Goal: Task Accomplishment & Management: Manage account settings

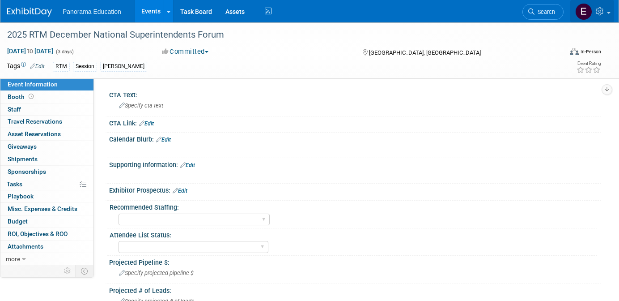
click at [603, 15] on icon at bounding box center [601, 11] width 10 height 8
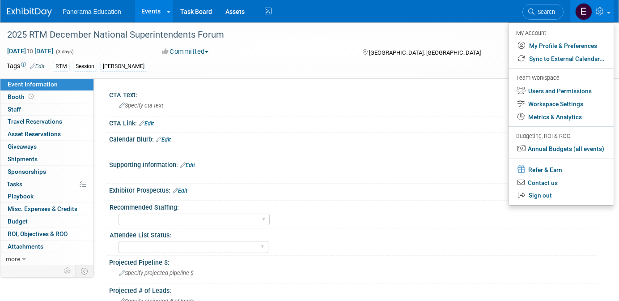
scroll to position [0, 0]
click at [562, 91] on link "Users and Permissions" at bounding box center [561, 91] width 105 height 13
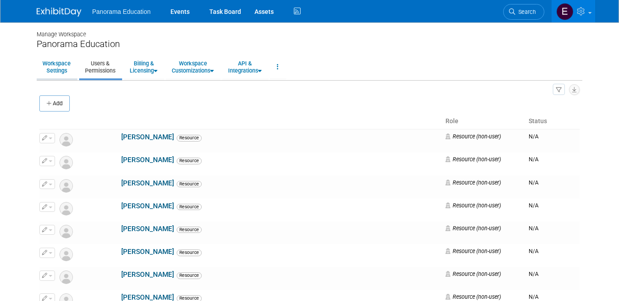
click at [58, 73] on link "Workspace Settings" at bounding box center [57, 67] width 40 height 22
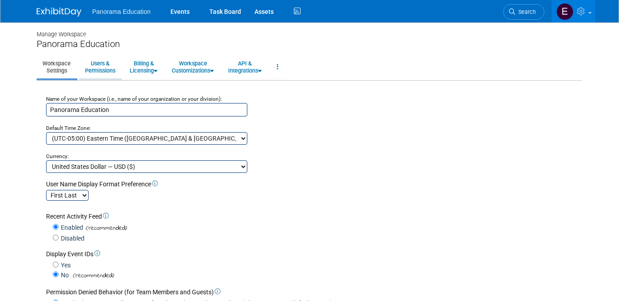
click at [107, 67] on link "Users & Permissions" at bounding box center [100, 67] width 42 height 22
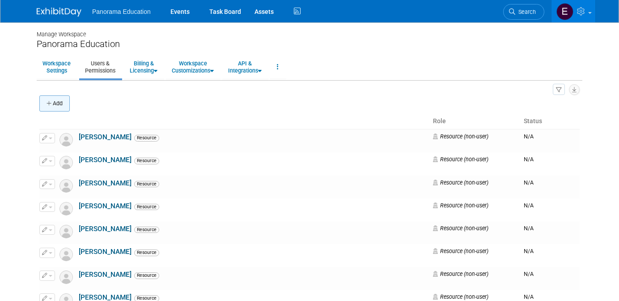
click at [61, 103] on button "Add" at bounding box center [54, 103] width 30 height 16
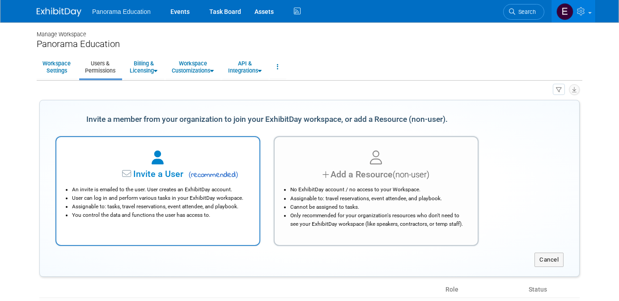
click at [185, 178] on div "Invite a User ( recommended )" at bounding box center [158, 174] width 181 height 13
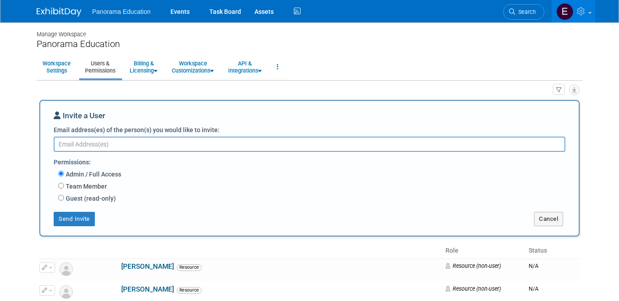
click at [121, 144] on textarea "Email address(es) of the person(s) you would like to invite:" at bounding box center [310, 144] width 512 height 15
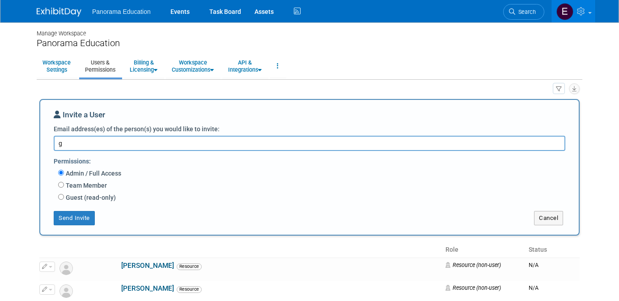
click at [119, 148] on textarea "g" at bounding box center [310, 143] width 512 height 15
paste textarea "gzarrabal@panoramaed.com"
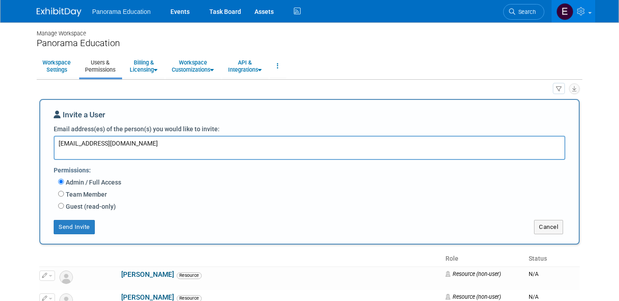
click at [73, 147] on textarea "gzarrabal@panoramaed.com" at bounding box center [310, 148] width 512 height 24
click at [60, 151] on textarea "gzarrabal@panoramaed.com" at bounding box center [310, 148] width 512 height 24
click at [58, 153] on textarea "gzarrabal@panoramaed.com" at bounding box center [310, 148] width 512 height 24
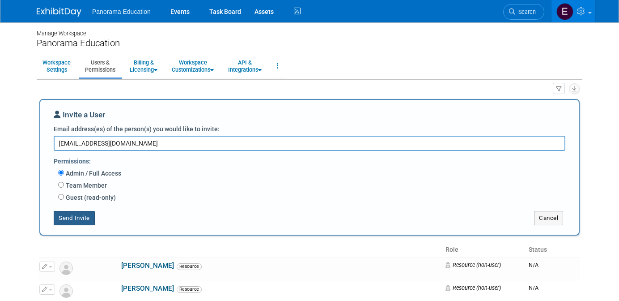
type textarea "gzarrabal@panoramaed.com"
click at [81, 218] on button "Send Invite" at bounding box center [74, 218] width 41 height 14
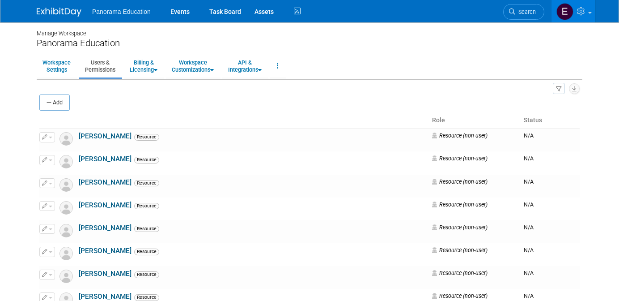
click at [45, 11] on img at bounding box center [59, 12] width 45 height 9
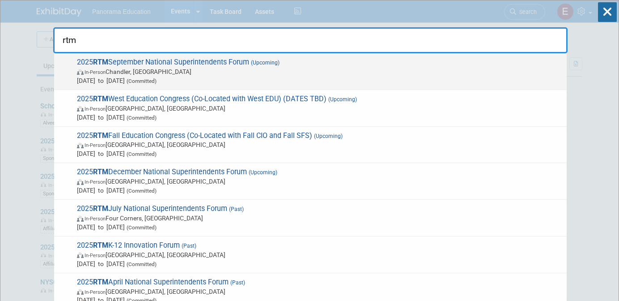
type input "rtm"
click at [217, 77] on span "Sep 14, 2025 to Sep 16, 2025 (Committed)" at bounding box center [320, 80] width 486 height 9
